Goal: Check status: Check status

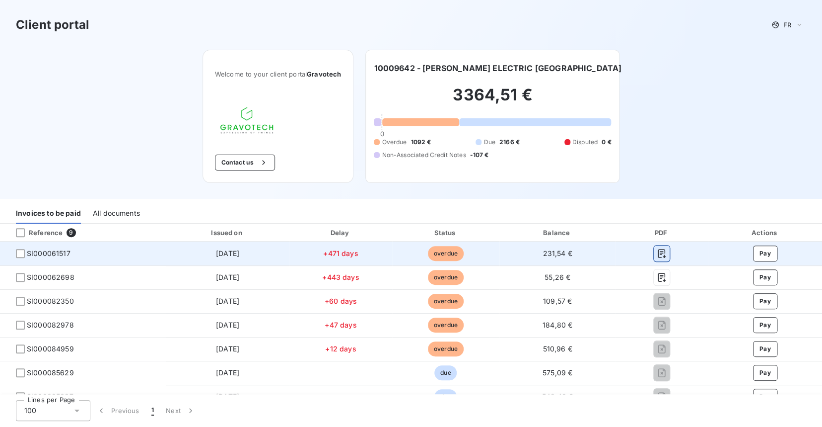
click at [657, 258] on icon "button" at bounding box center [662, 253] width 10 height 10
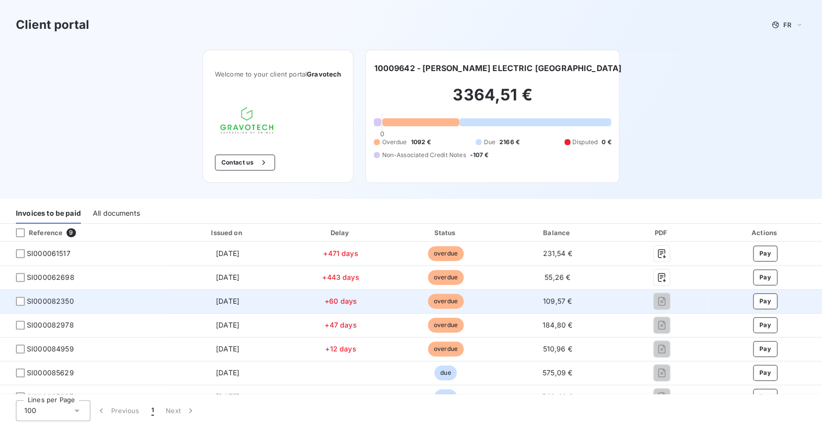
scroll to position [49, 0]
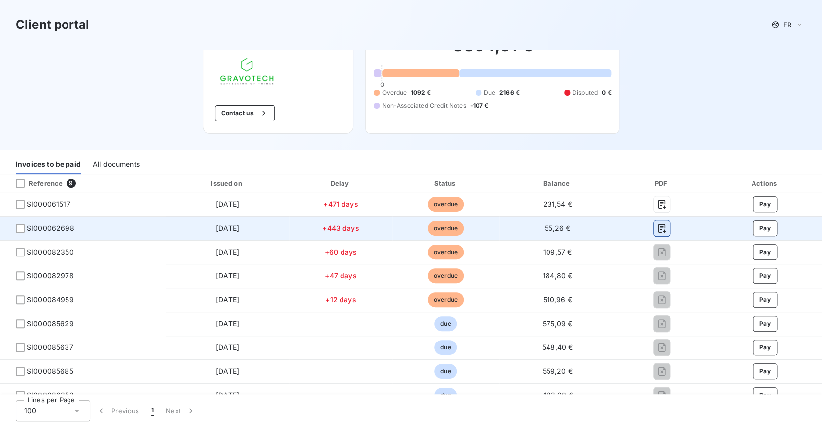
click at [659, 227] on icon "button" at bounding box center [662, 228] width 10 height 10
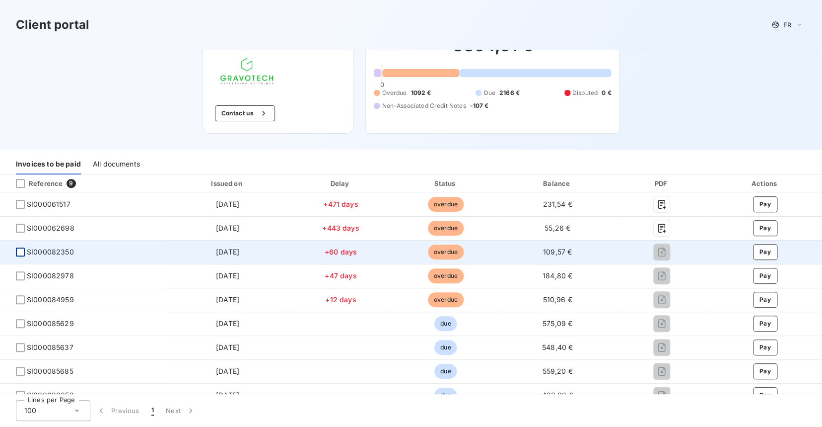
click at [18, 251] on div at bounding box center [20, 251] width 9 height 9
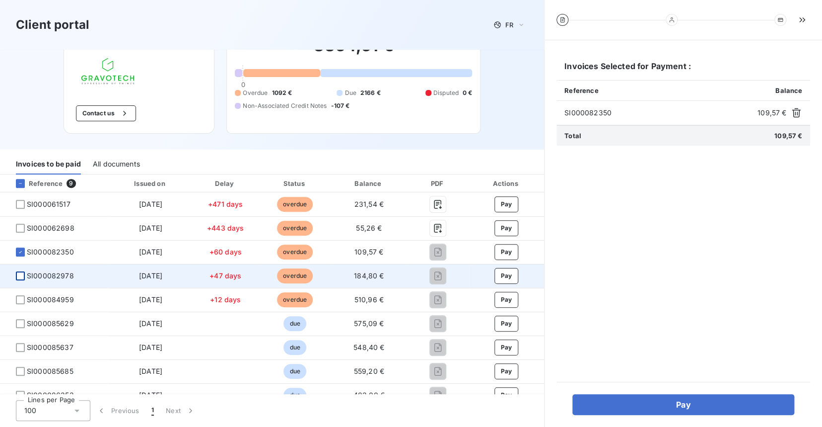
click at [20, 276] on div at bounding box center [20, 275] width 9 height 9
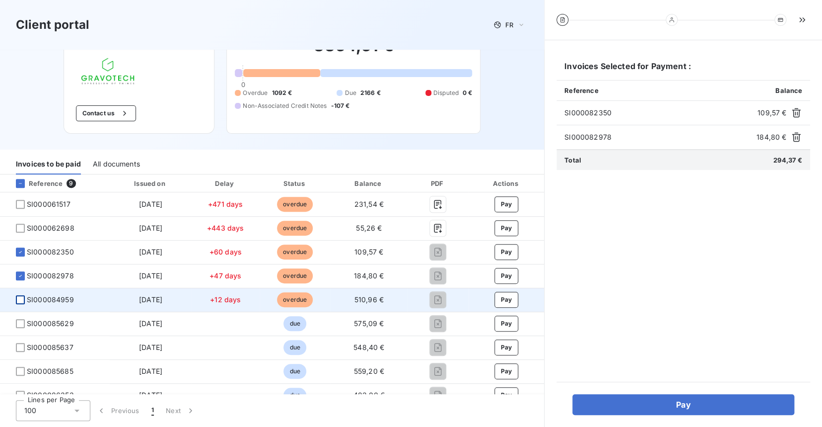
click at [19, 295] on div at bounding box center [20, 299] width 9 height 9
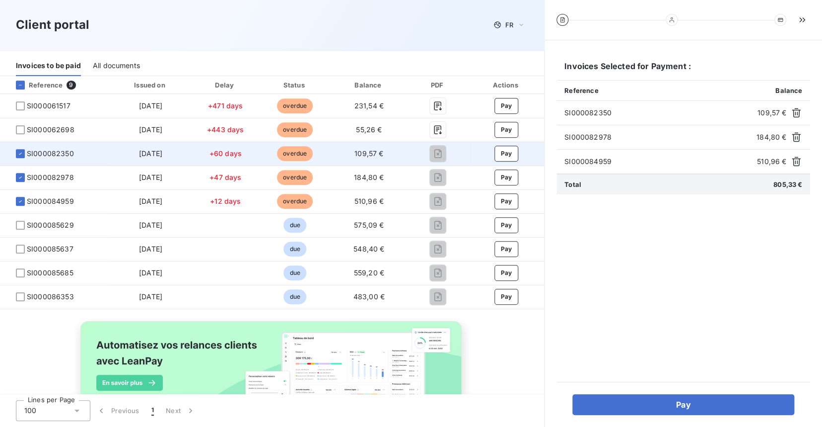
scroll to position [149, 0]
